Goal: Check status: Check status

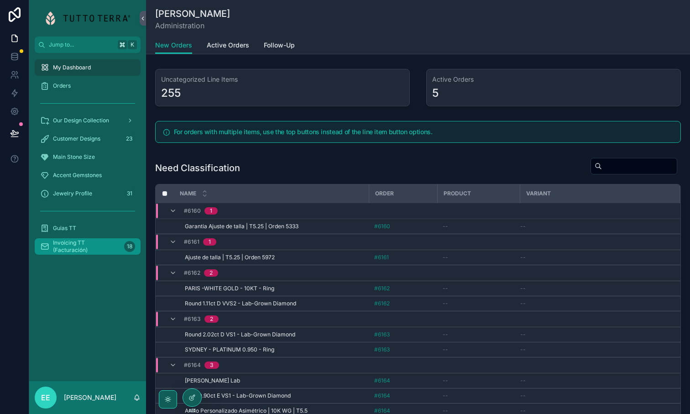
click at [73, 248] on span "Invoicing TT (Facturación)" at bounding box center [87, 246] width 68 height 15
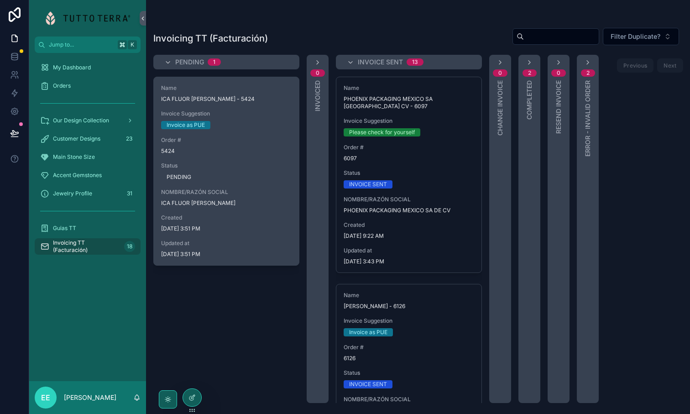
click at [258, 100] on span "ICA FLUOR [PERSON_NAME] - 5424" at bounding box center [226, 98] width 131 height 7
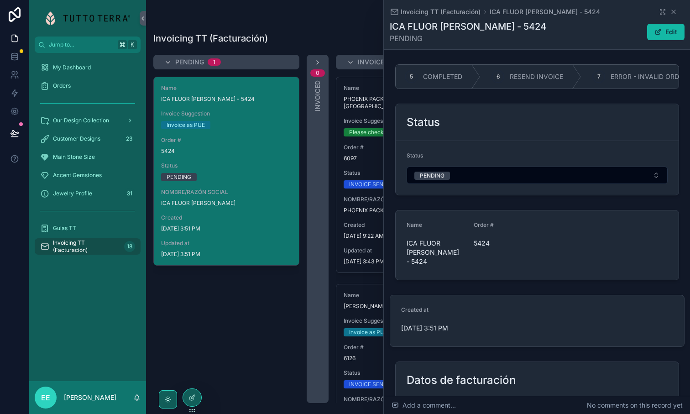
scroll to position [0, 376]
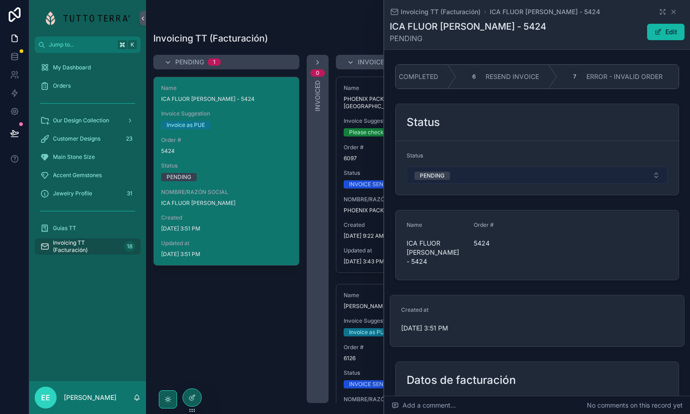
click at [543, 176] on button "PENDING" at bounding box center [537, 175] width 261 height 17
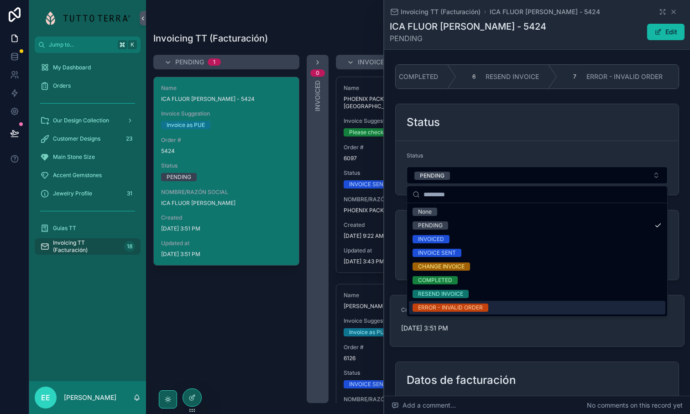
click at [473, 309] on div "ERROR - INVALID ORDER" at bounding box center [450, 308] width 65 height 8
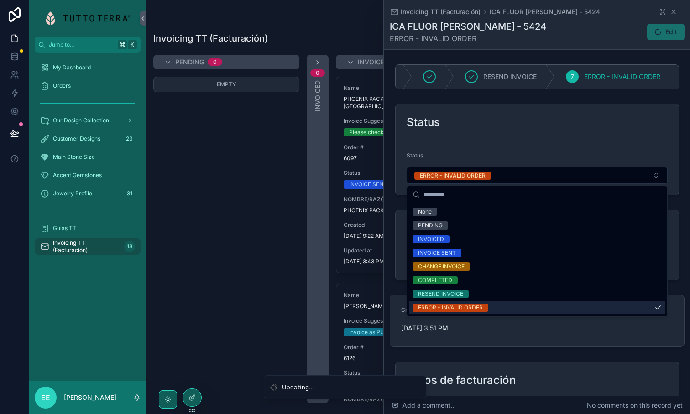
scroll to position [0, 151]
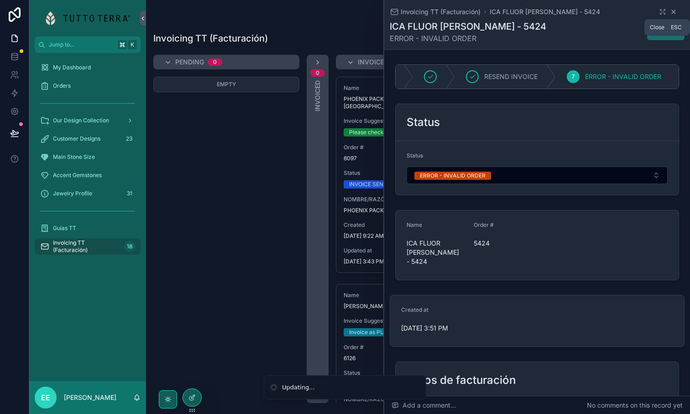
click at [547, 12] on icon "scrollable content" at bounding box center [674, 12] width 4 height 4
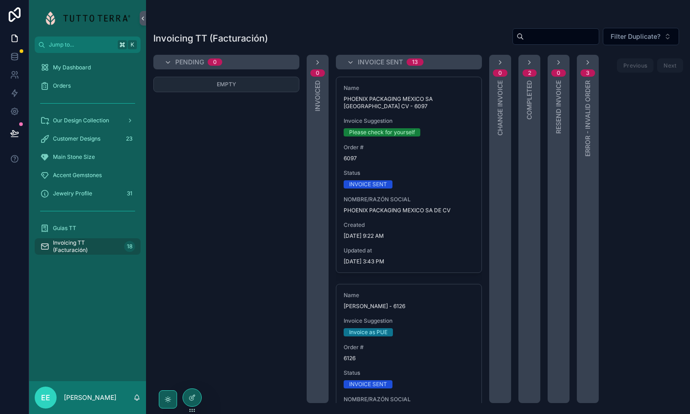
scroll to position [0, 11]
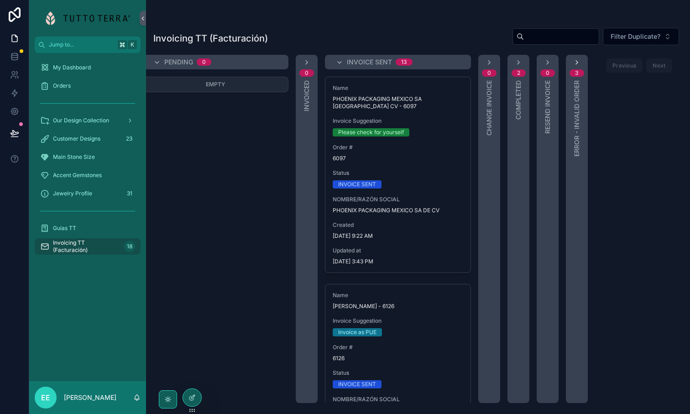
click at [547, 59] on icon "scrollable content" at bounding box center [576, 62] width 7 height 7
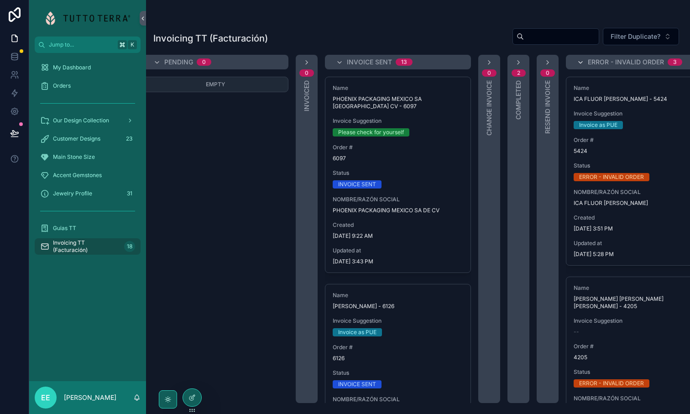
click at [547, 59] on icon "scrollable content" at bounding box center [580, 62] width 7 height 7
